Goal: Task Accomplishment & Management: Use online tool/utility

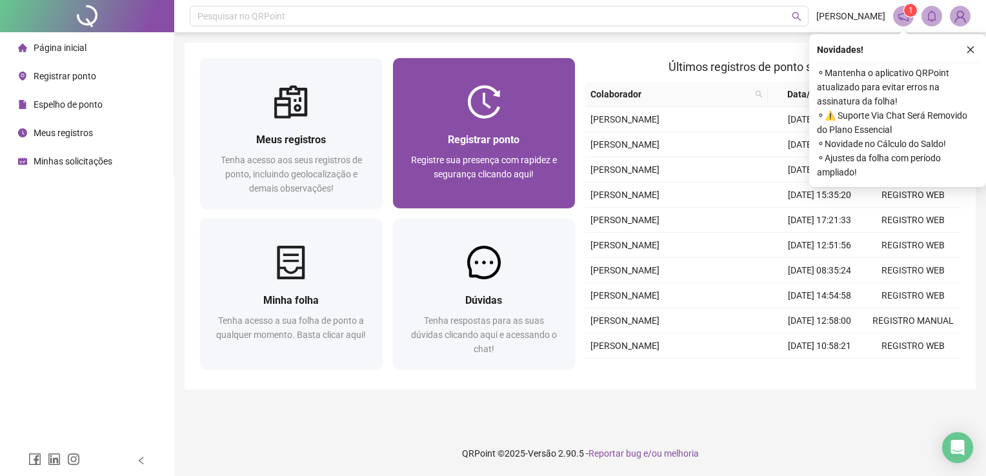
click at [525, 159] on span "Registre sua presença com rapidez e segurança clicando aqui!" at bounding box center [484, 167] width 146 height 25
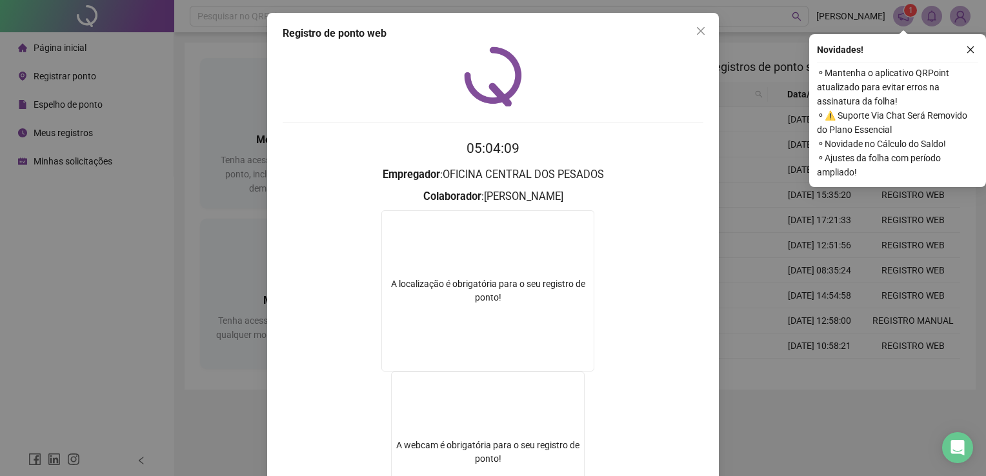
click at [756, 407] on div "Registro de ponto web 05:04:09 Empregador : OFICINA CENTRAL DOS PESADOS Colabor…" at bounding box center [493, 238] width 986 height 476
click at [756, 407] on main "Meus registros Tenha acesso aos seus registros de ponto, incluindo geolocalizaç…" at bounding box center [580, 232] width 791 height 378
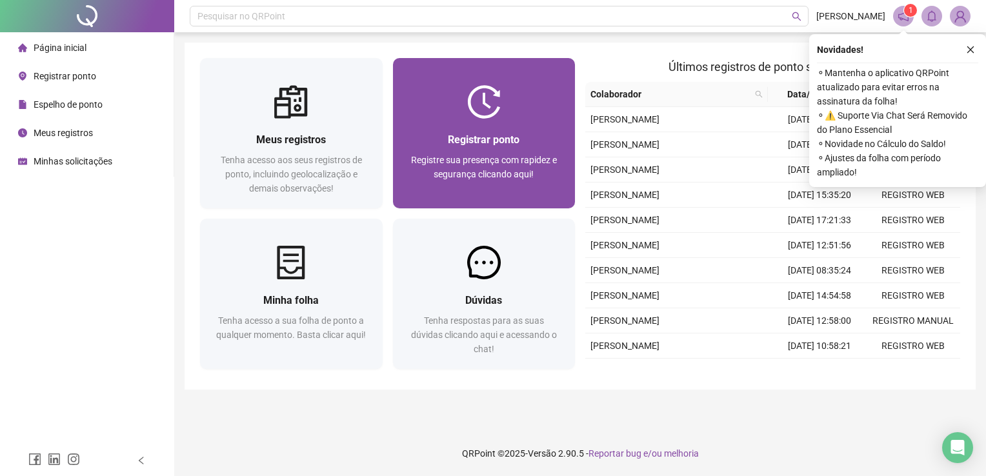
click at [506, 128] on div "Registrar ponto Registre sua presença com rapidez e segurança clicando aqui!" at bounding box center [484, 164] width 183 height 90
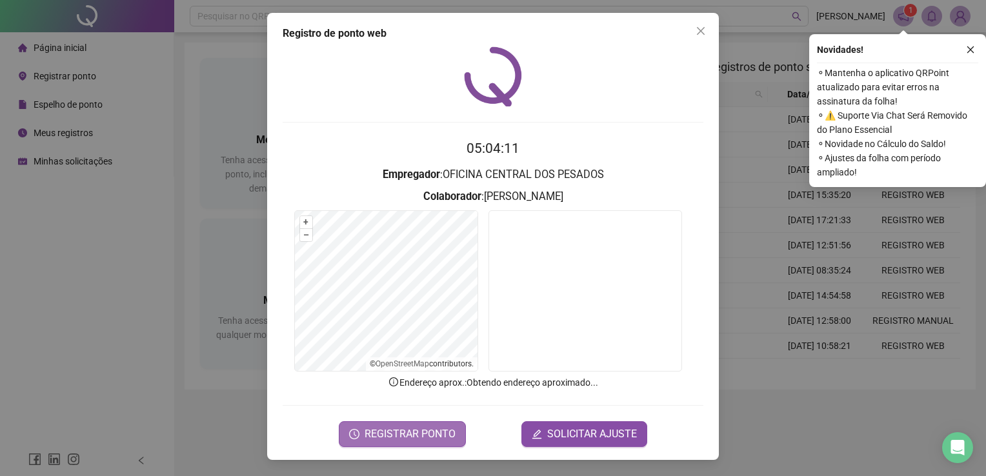
click at [429, 432] on span "REGISTRAR PONTO" at bounding box center [410, 434] width 91 height 15
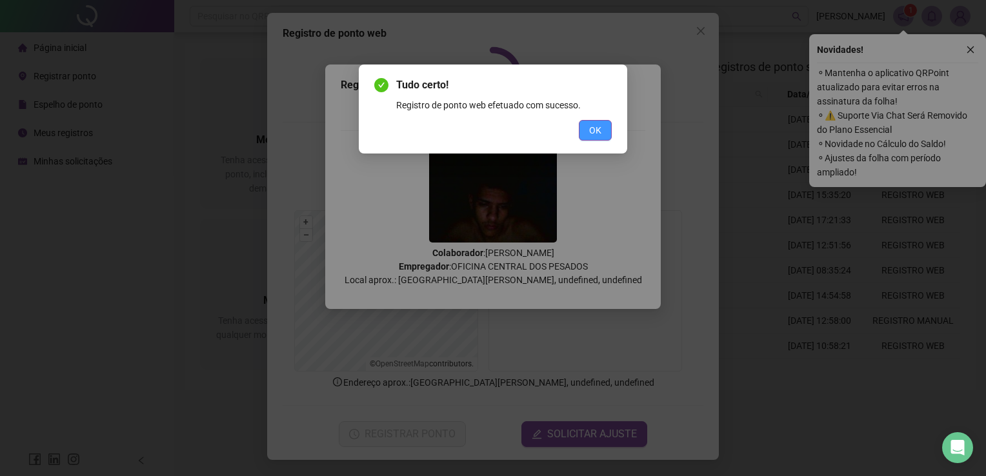
click at [598, 126] on span "OK" at bounding box center [595, 130] width 12 height 14
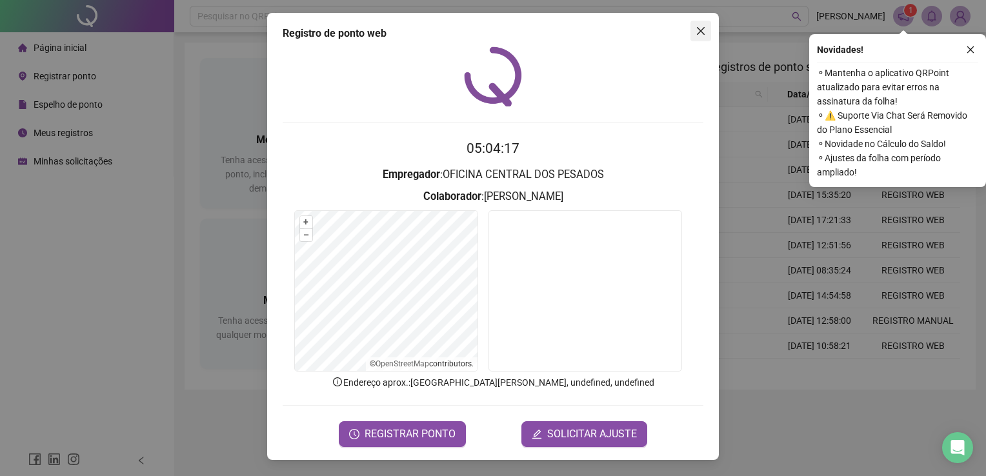
click at [701, 32] on icon "close" at bounding box center [701, 31] width 8 height 8
